Goal: Task Accomplishment & Management: Use online tool/utility

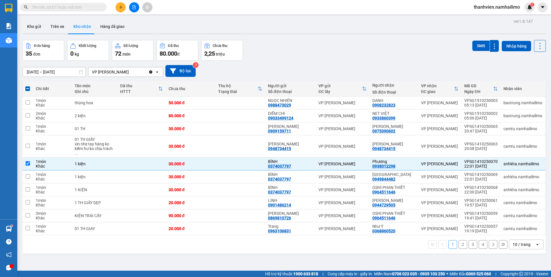
click at [53, 8] on input "text" at bounding box center [66, 7] width 68 height 6
click at [461, 242] on button "2" at bounding box center [462, 244] width 9 height 9
checkbox input "false"
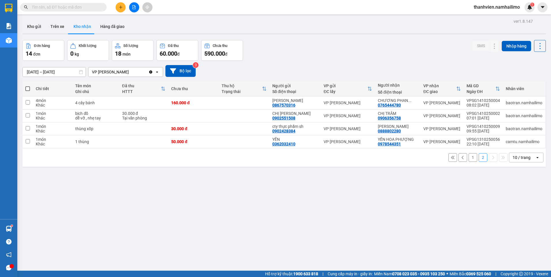
click at [464, 156] on div "1 2 10 / trang open" at bounding box center [284, 158] width 518 height 10
click at [468, 158] on button "1" at bounding box center [472, 157] width 9 height 9
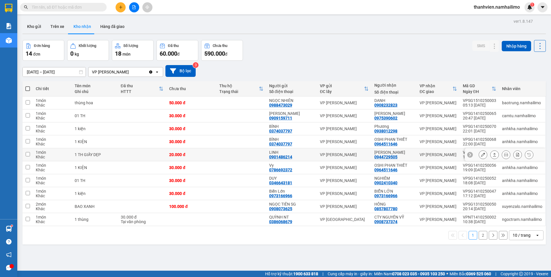
click at [481, 153] on icon at bounding box center [483, 155] width 4 height 4
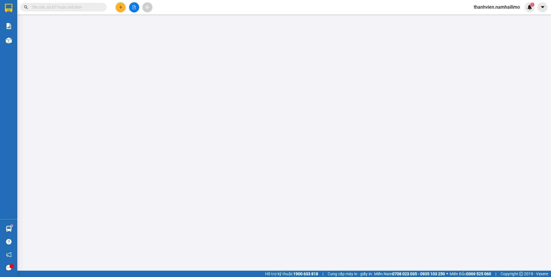
type input "0901486214"
type input "LINH"
type input "0944729505"
type input "[PERSON_NAME]"
type input "20.000"
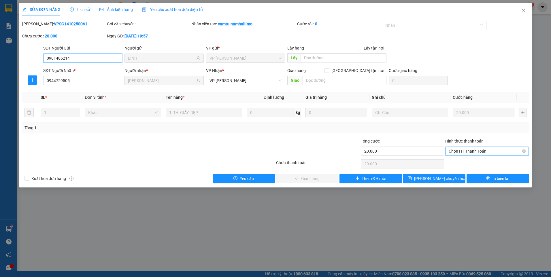
click at [470, 150] on span "Chọn HT Thanh Toán" at bounding box center [487, 151] width 77 height 9
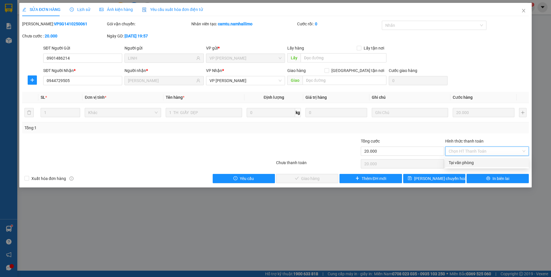
click at [469, 163] on div "Tại văn phòng" at bounding box center [487, 163] width 77 height 6
type input "0"
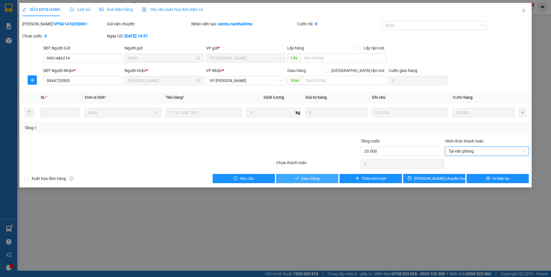
drag, startPoint x: 322, startPoint y: 178, endPoint x: 325, endPoint y: 182, distance: 5.1
click at [322, 178] on button "Giao hàng" at bounding box center [307, 178] width 62 height 9
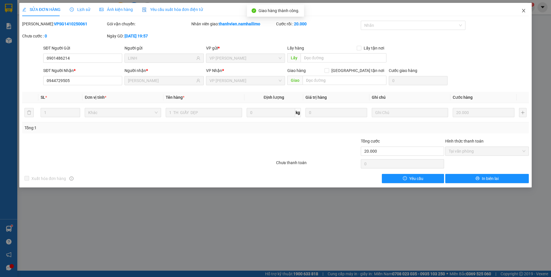
click at [523, 10] on icon "close" at bounding box center [523, 10] width 3 height 3
